Goal: Navigation & Orientation: Find specific page/section

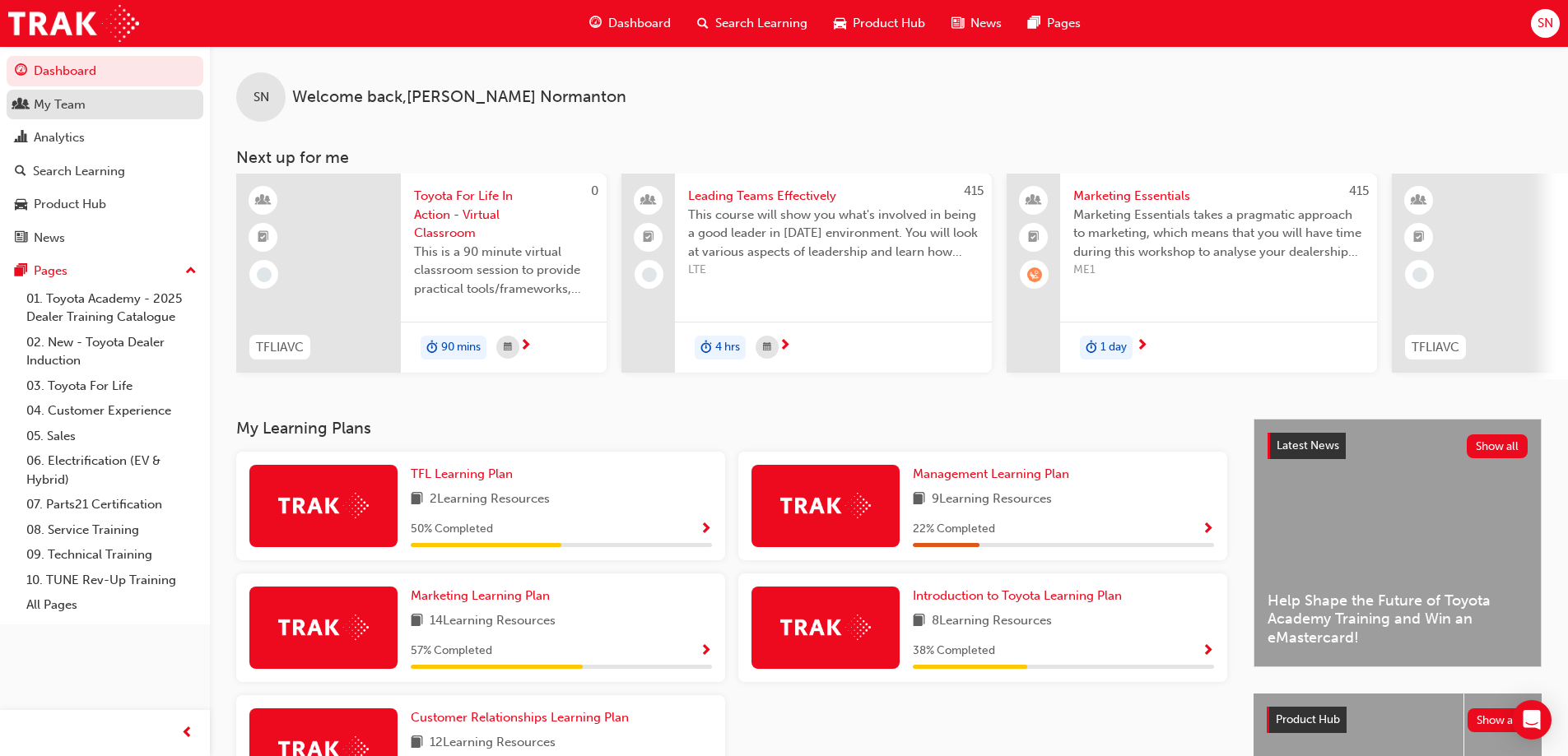
click at [106, 101] on div "My Team" at bounding box center [105, 104] width 180 height 21
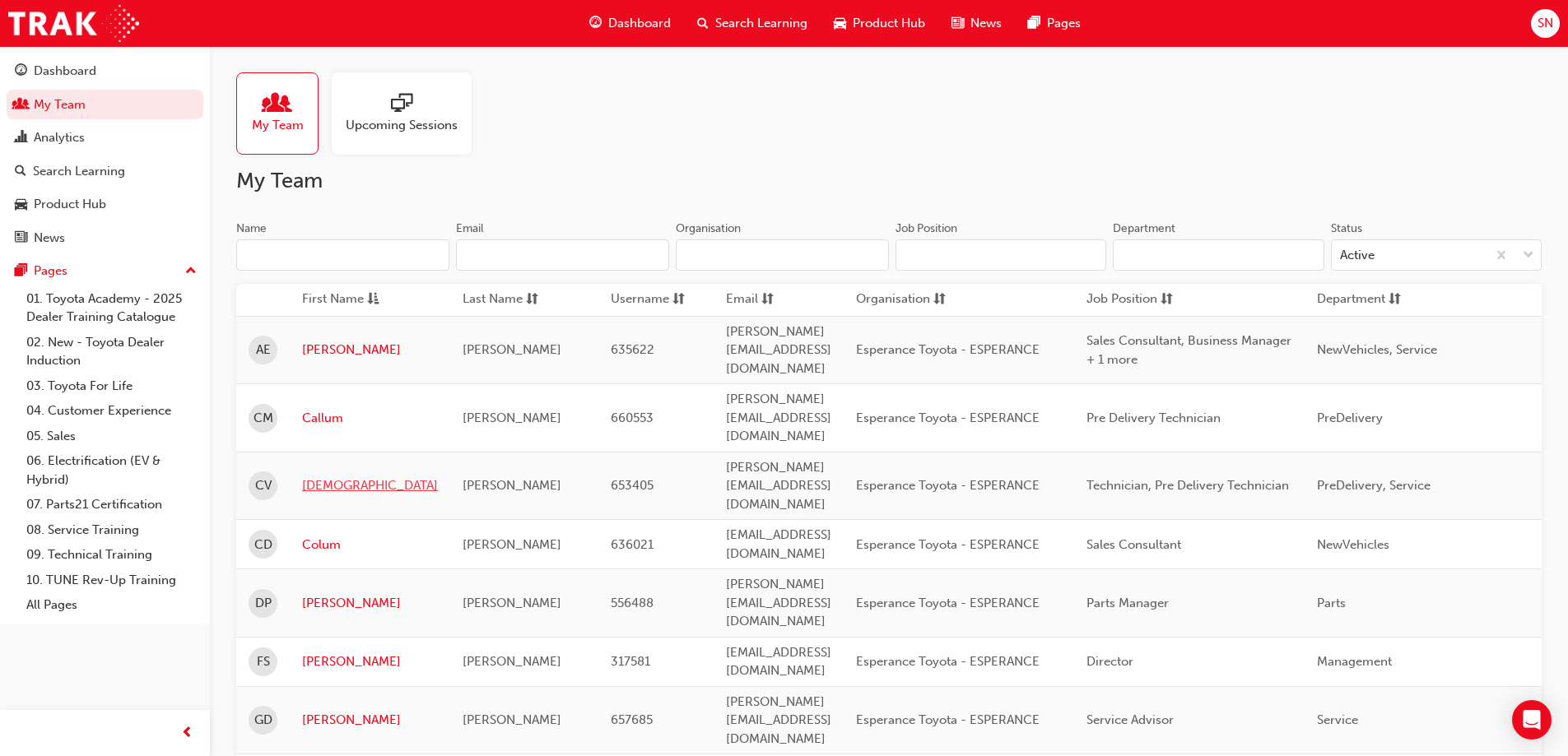
click at [326, 476] on link "[DEMOGRAPHIC_DATA]" at bounding box center [369, 485] width 136 height 19
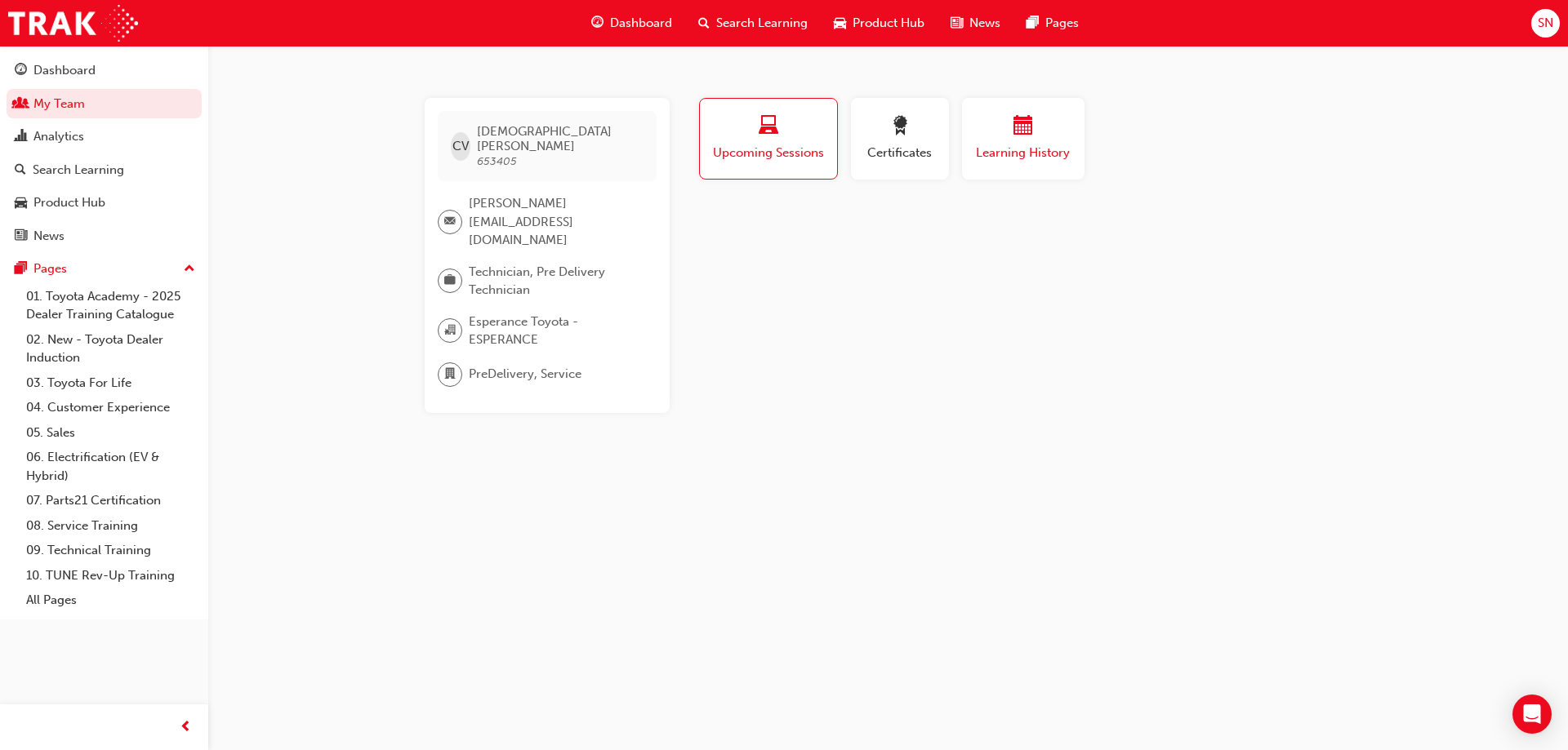
click at [1042, 134] on div "button" at bounding box center [1023, 128] width 98 height 26
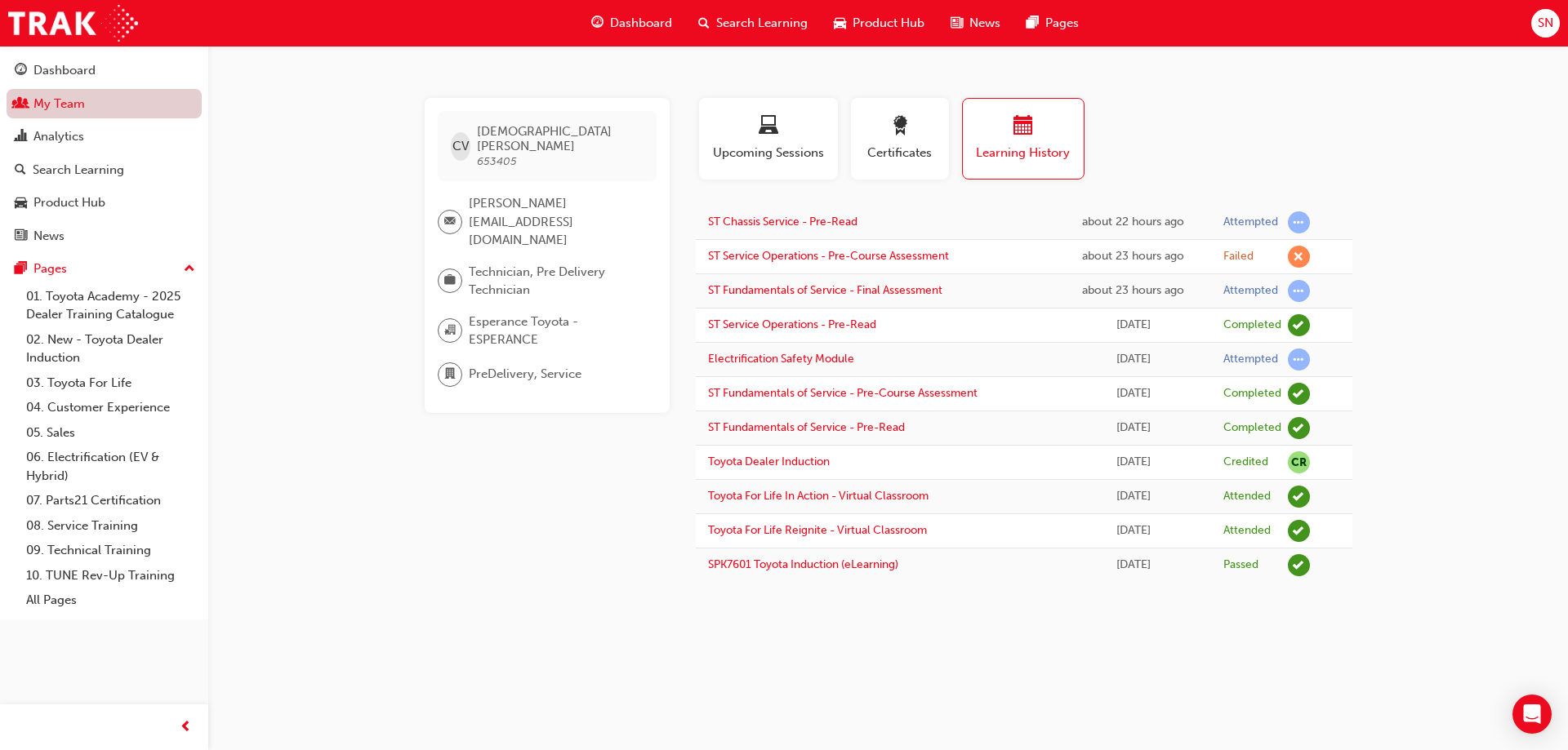
click at [113, 107] on link "My Team" at bounding box center [104, 104] width 195 height 31
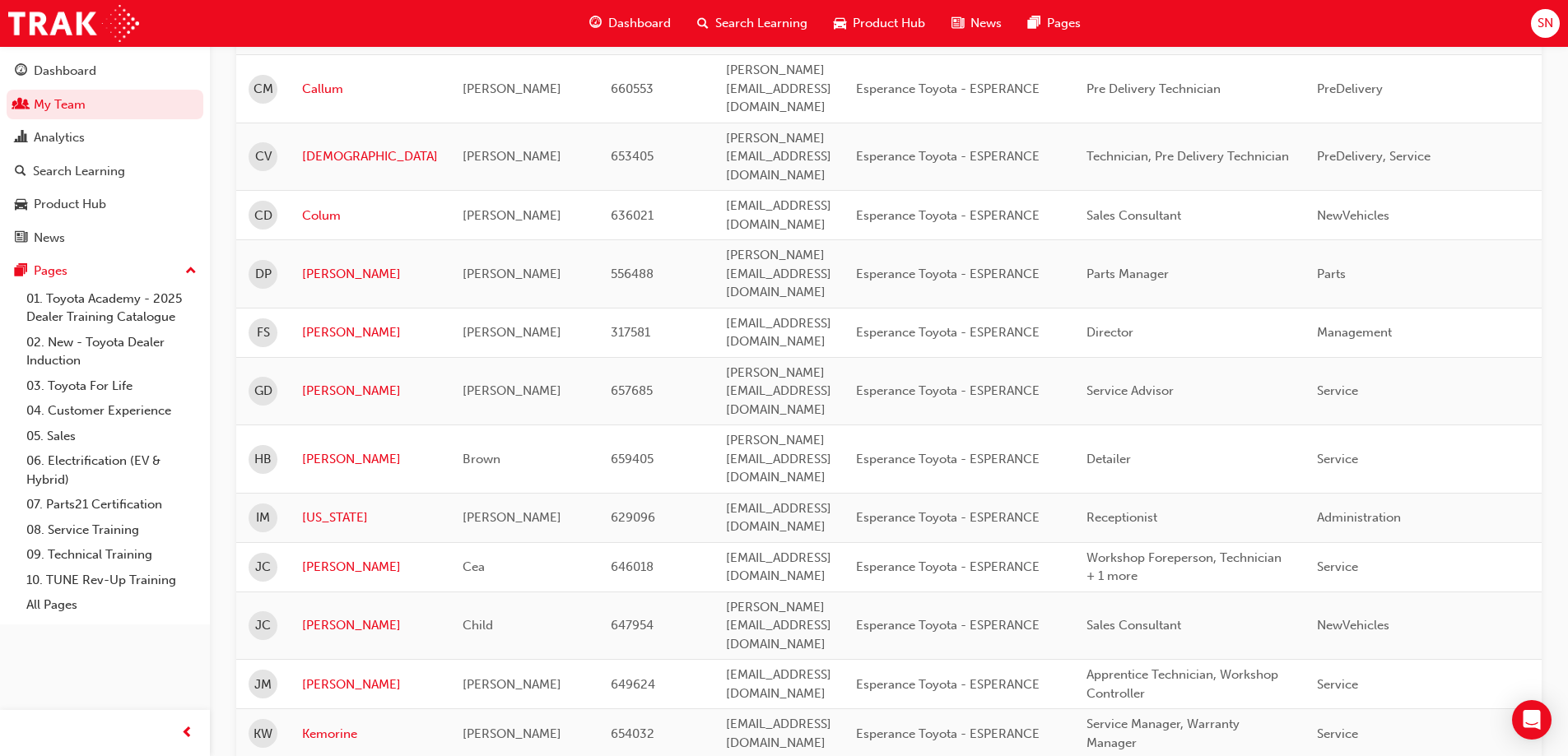
scroll to position [411, 0]
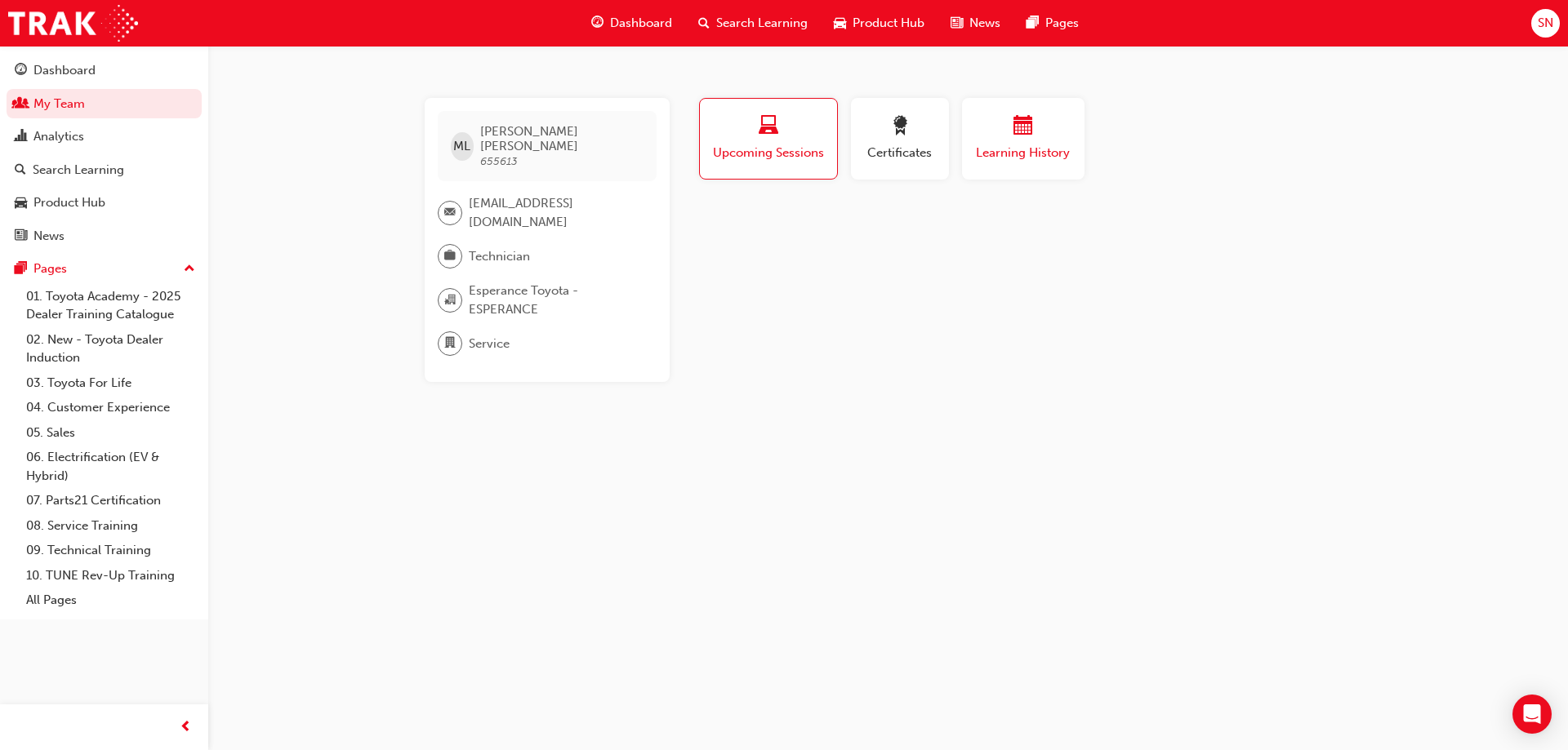
click at [1016, 127] on span "calendar-icon" at bounding box center [1024, 127] width 20 height 22
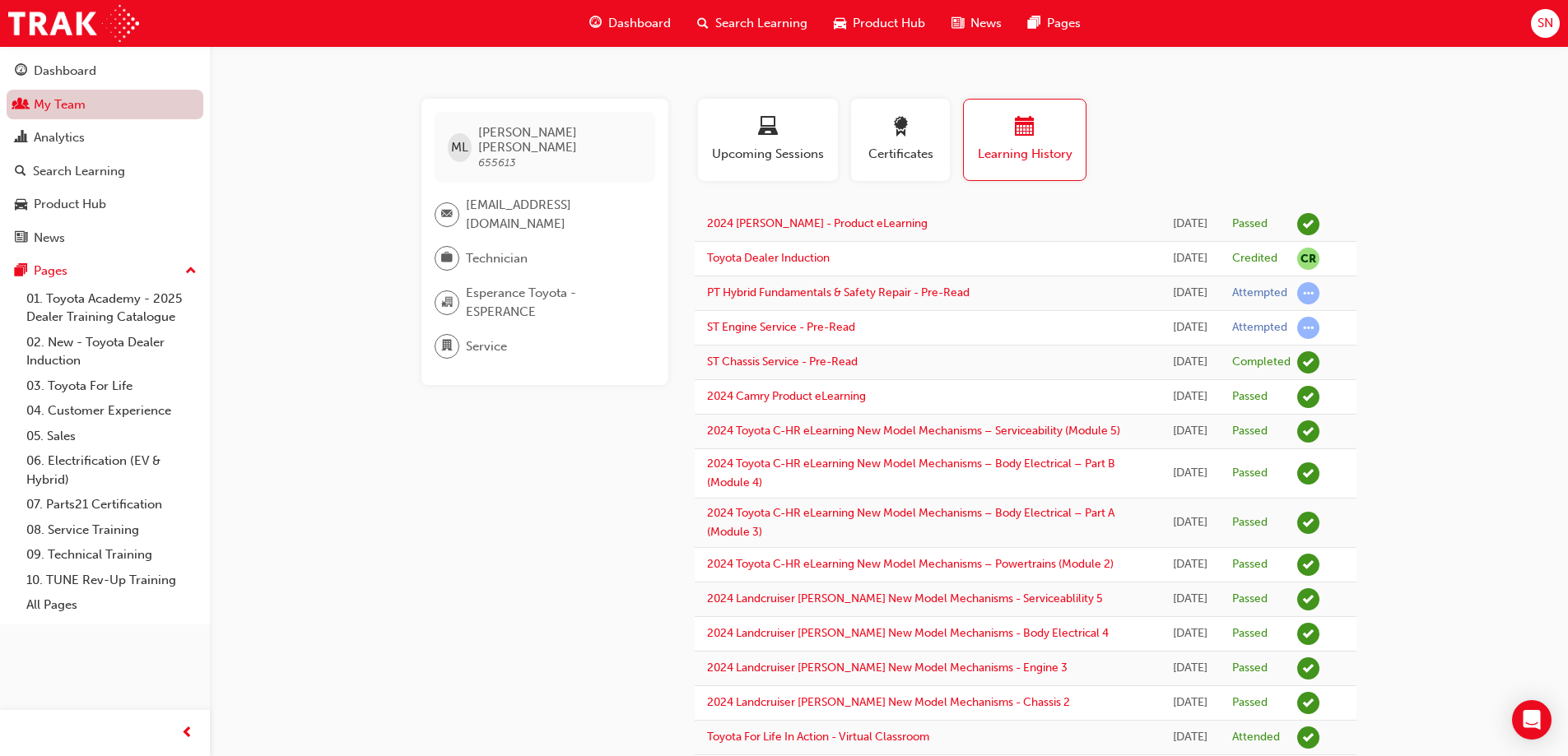
click at [32, 102] on link "My Team" at bounding box center [105, 105] width 197 height 31
